Goal: Entertainment & Leisure: Consume media (video, audio)

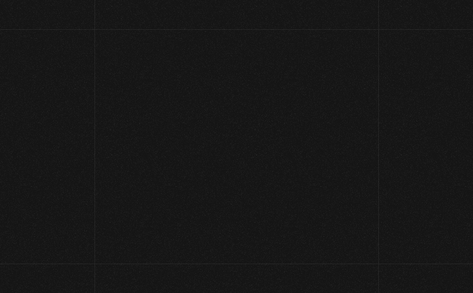
scroll to position [73, 0]
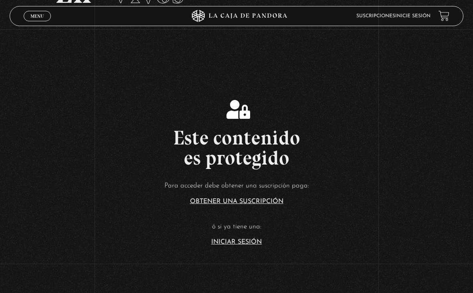
click at [221, 245] on link "Iniciar Sesión" at bounding box center [236, 242] width 51 height 6
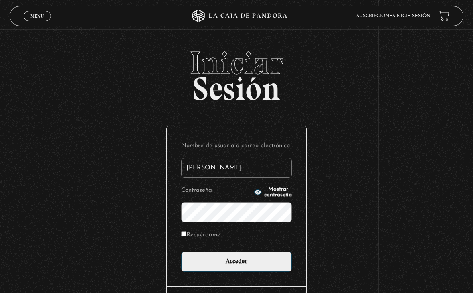
type input "[PERSON_NAME]"
click at [236, 263] on input "Acceder" at bounding box center [236, 261] width 111 height 20
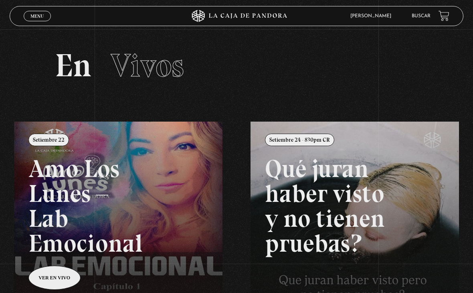
click at [42, 18] on span "Menu" at bounding box center [36, 16] width 13 height 5
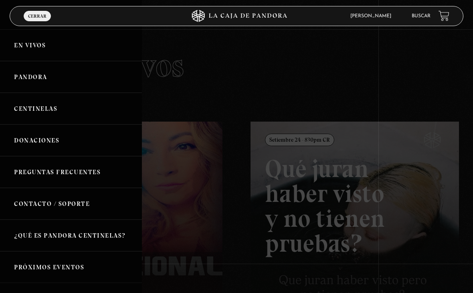
click at [83, 100] on link "Centinelas" at bounding box center [71, 109] width 142 height 32
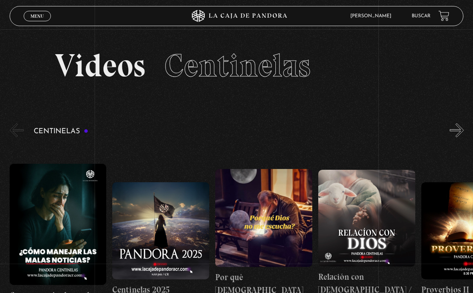
click at [259, 235] on figure at bounding box center [263, 218] width 97 height 98
